Goal: Task Accomplishment & Management: Use online tool/utility

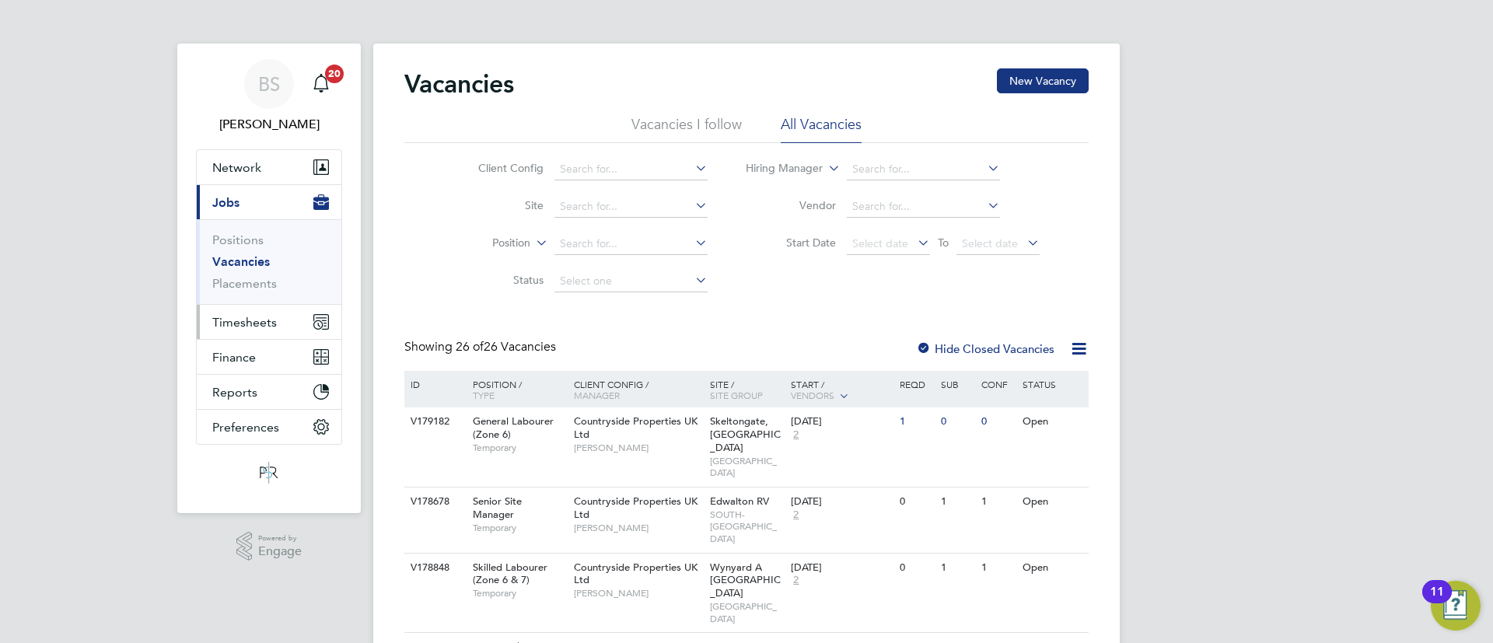
click at [251, 329] on button "Timesheets" at bounding box center [269, 322] width 145 height 34
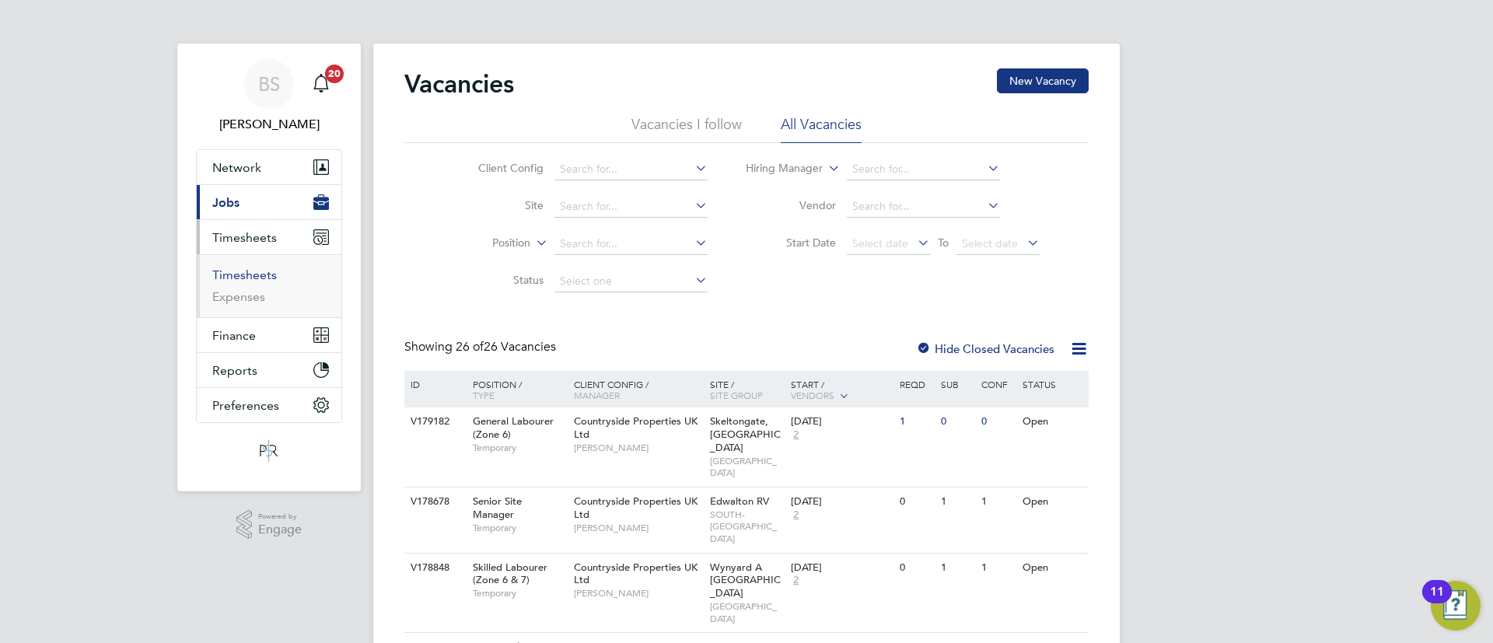
click at [253, 277] on link "Timesheets" at bounding box center [244, 274] width 65 height 15
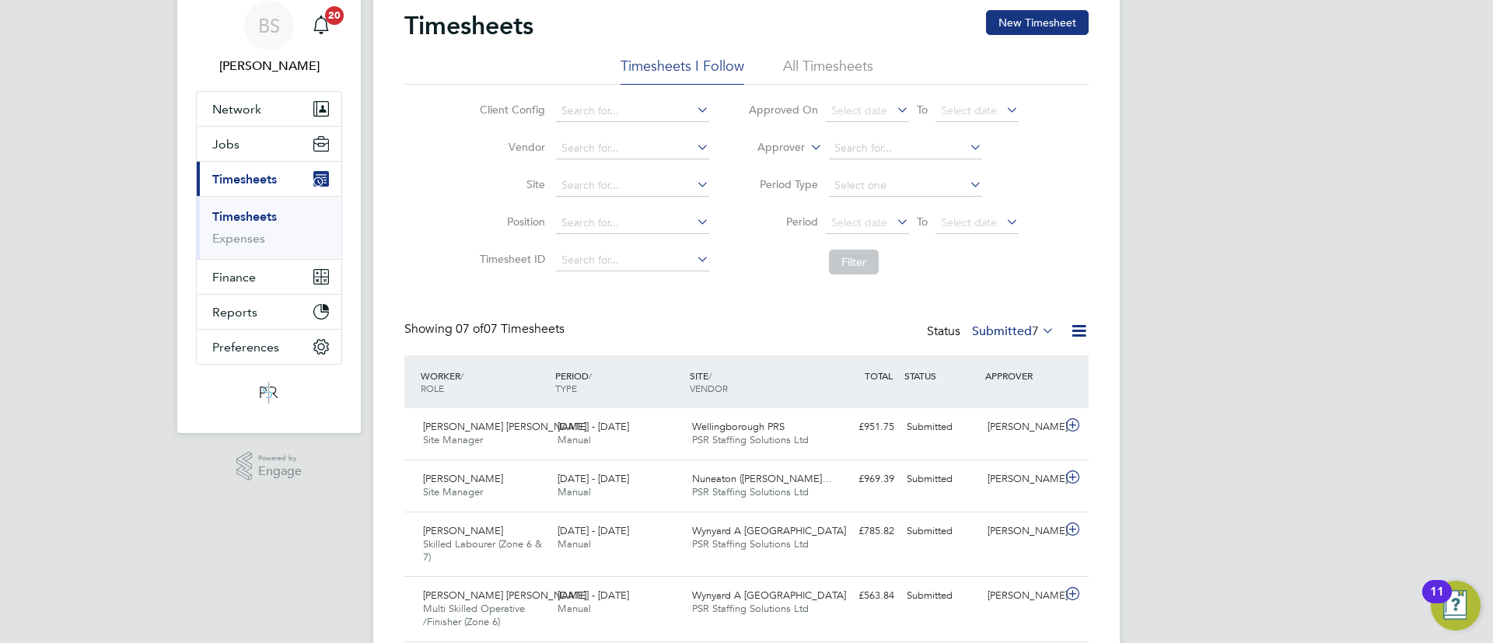
scroll to position [79, 0]
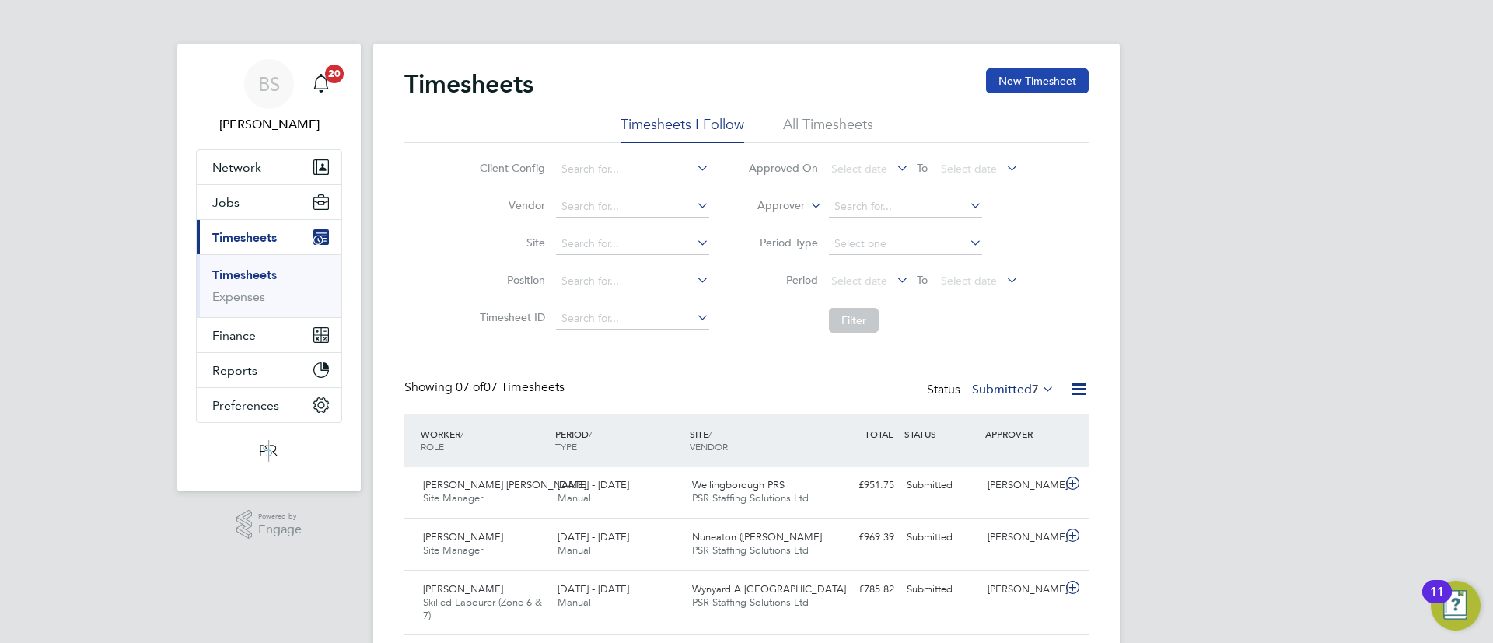
click at [1052, 72] on button "New Timesheet" at bounding box center [1037, 80] width 103 height 25
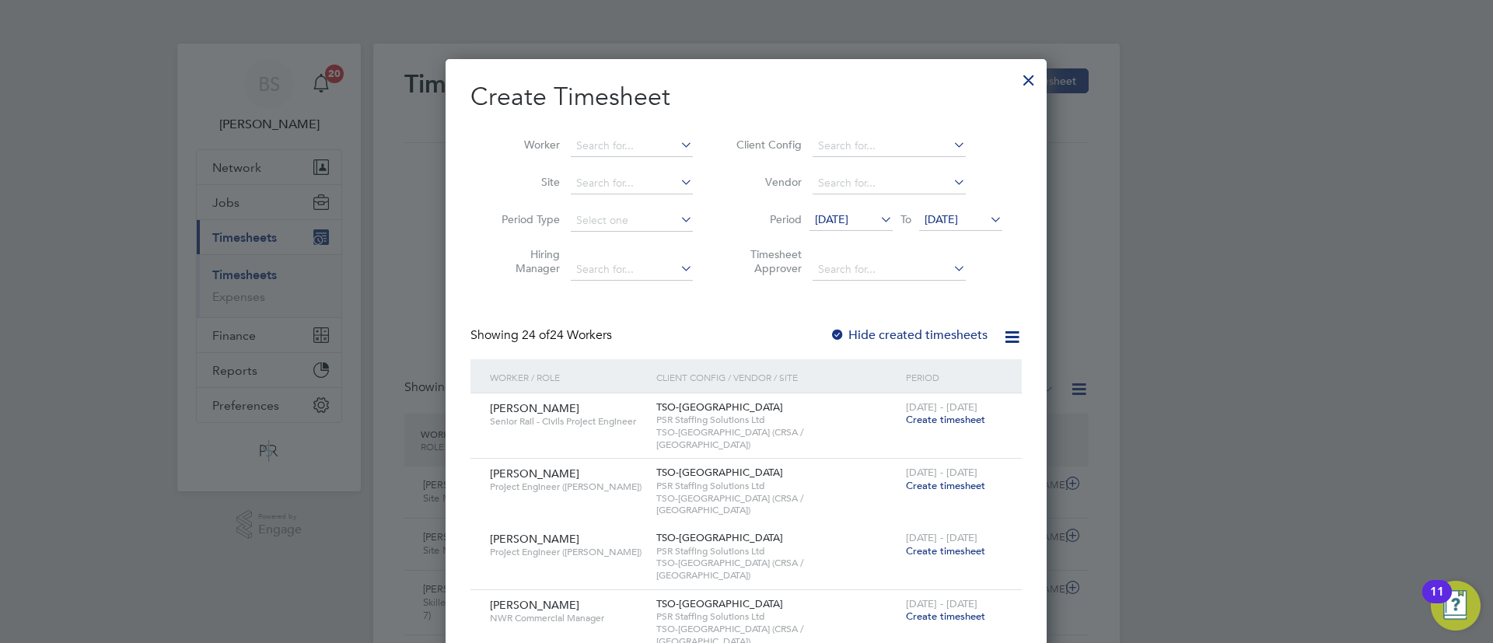
click at [659, 129] on li "Worker" at bounding box center [591, 146] width 242 height 37
click at [613, 147] on input at bounding box center [632, 146] width 122 height 22
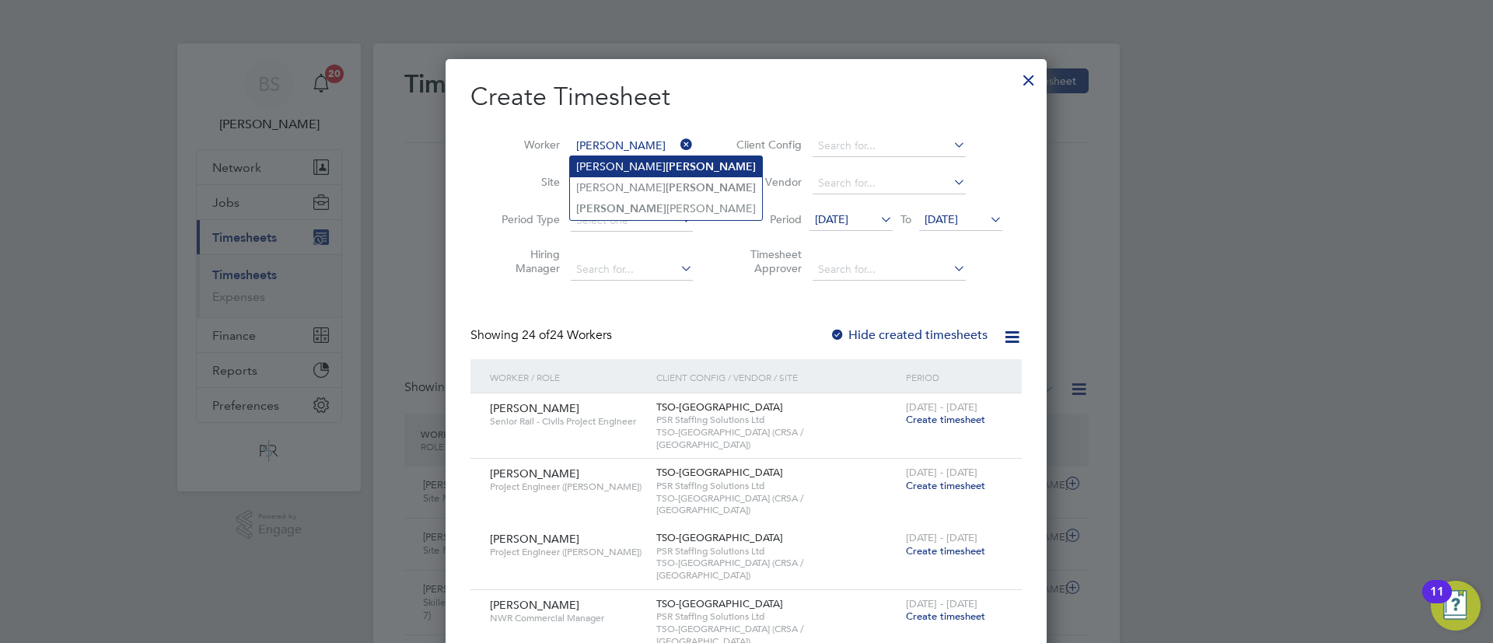
click at [649, 166] on li "[PERSON_NAME]" at bounding box center [666, 166] width 192 height 21
type input "[PERSON_NAME]"
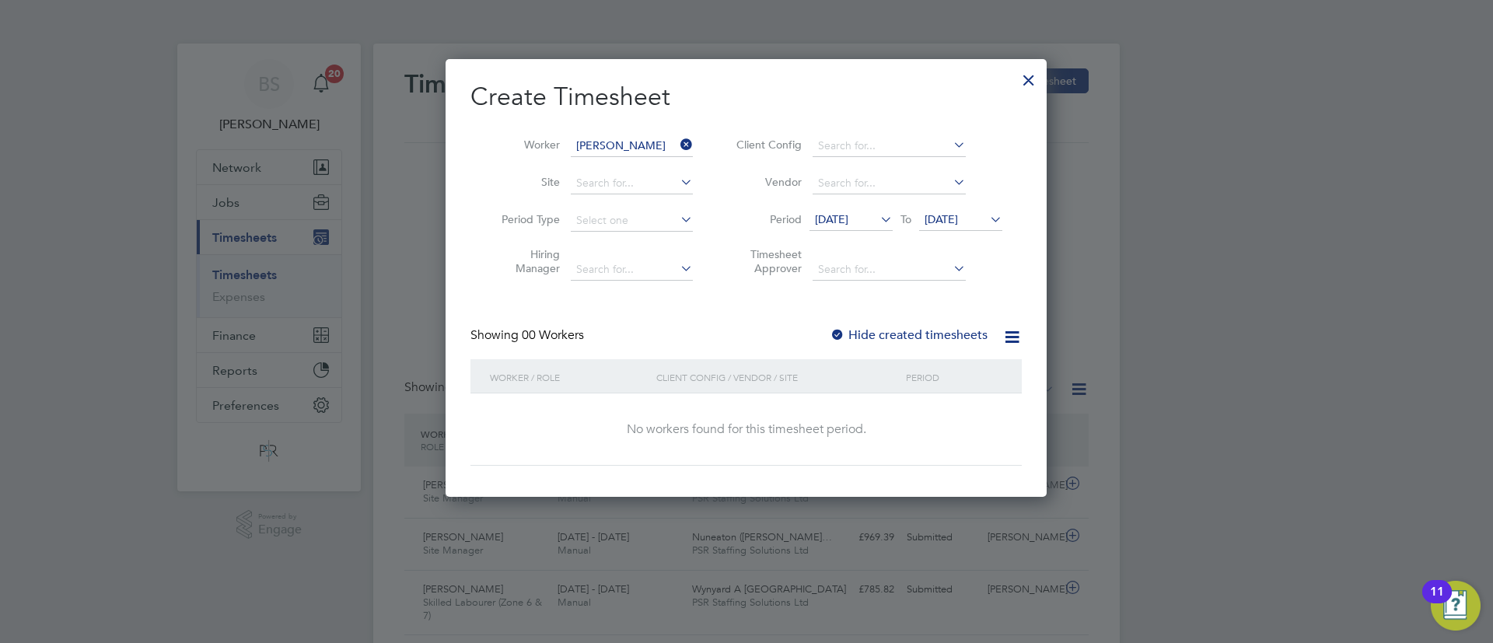
click at [837, 330] on div at bounding box center [838, 336] width 16 height 16
click at [1223, 240] on div at bounding box center [746, 321] width 1493 height 643
click at [1025, 79] on div at bounding box center [1029, 76] width 28 height 28
